Goal: Entertainment & Leisure: Consume media (video, audio)

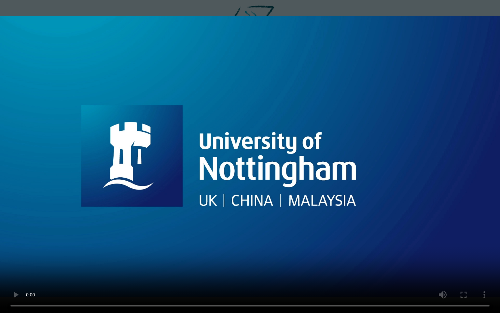
click at [293, 235] on video at bounding box center [250, 156] width 500 height 313
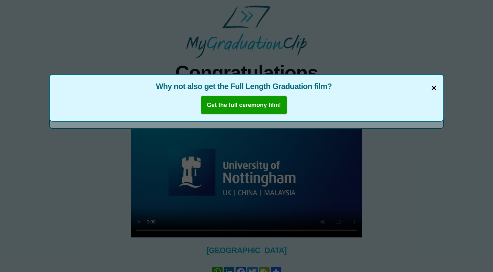
click at [434, 88] on span "×" at bounding box center [433, 88] width 5 height 14
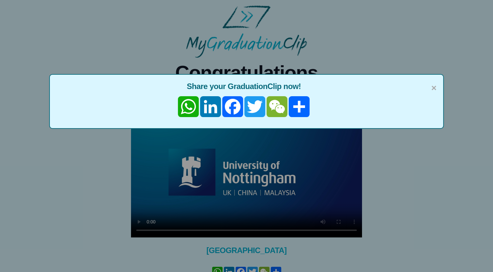
click at [434, 88] on span "×" at bounding box center [433, 88] width 5 height 14
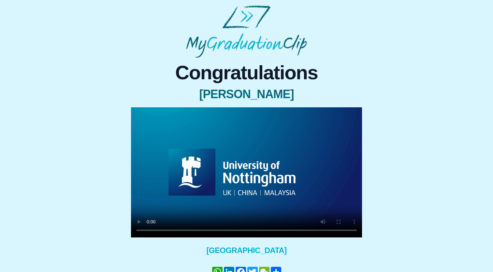
click at [247, 116] on video at bounding box center [246, 172] width 231 height 130
